Goal: Check status

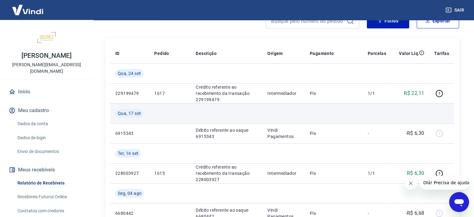
scroll to position [62, 0]
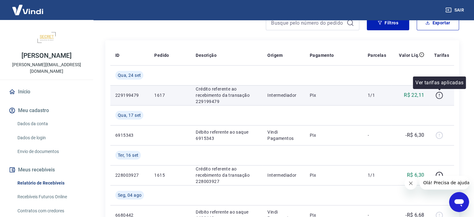
click at [438, 94] on icon "button" at bounding box center [439, 95] width 8 height 8
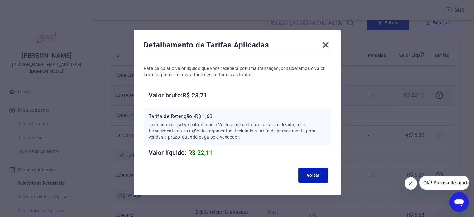
click at [324, 45] on icon at bounding box center [326, 45] width 10 height 10
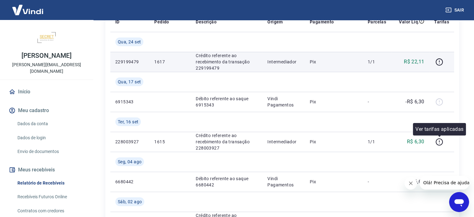
scroll to position [93, 0]
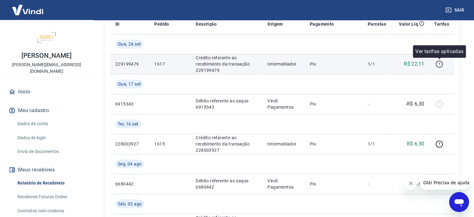
click at [439, 63] on icon "button" at bounding box center [439, 63] width 1 height 2
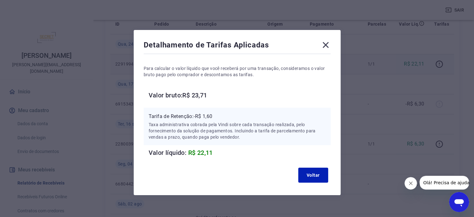
click at [325, 42] on icon at bounding box center [326, 45] width 10 height 10
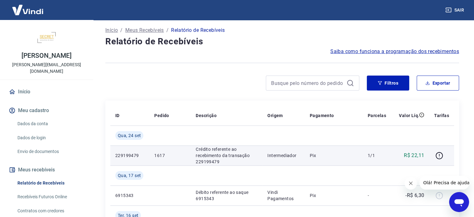
scroll to position [0, 0]
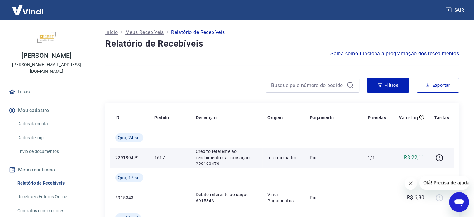
click at [200, 63] on div at bounding box center [282, 64] width 354 height 15
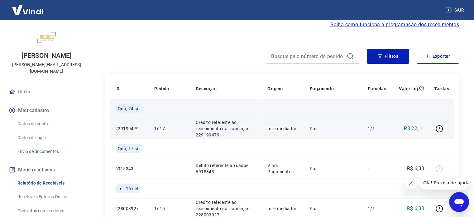
scroll to position [31, 0]
